Goal: Browse casually

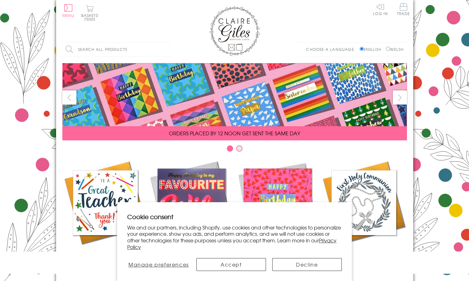
scroll to position [268, 0]
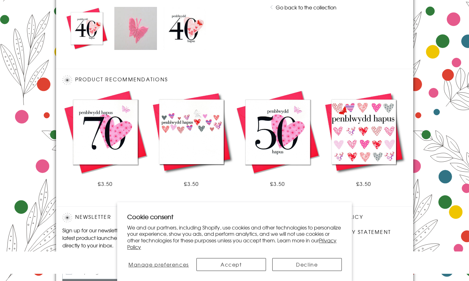
scroll to position [366, 0]
